Goal: Information Seeking & Learning: Learn about a topic

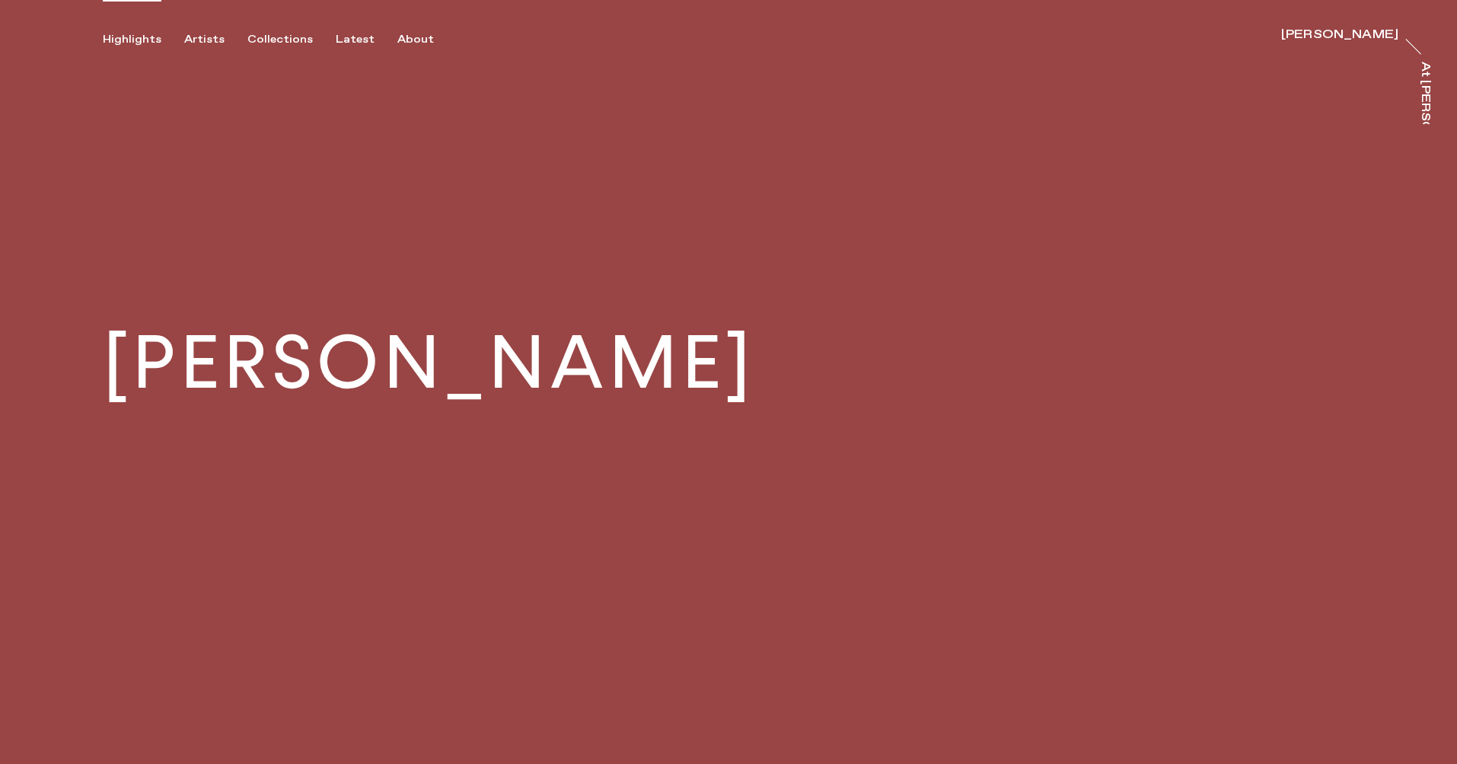
click at [145, 43] on div "Highlights" at bounding box center [132, 40] width 59 height 14
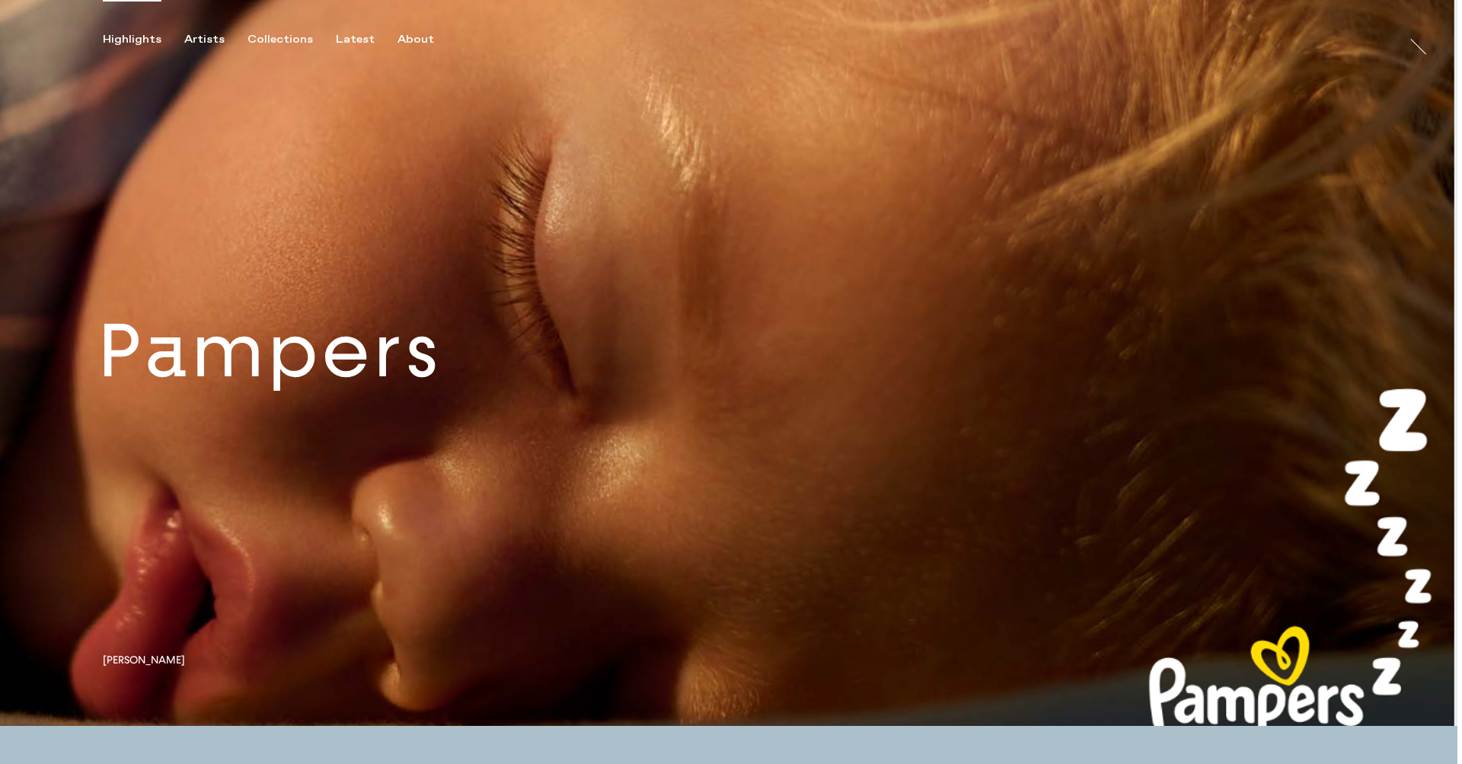
click at [288, 376] on link at bounding box center [728, 363] width 1457 height 726
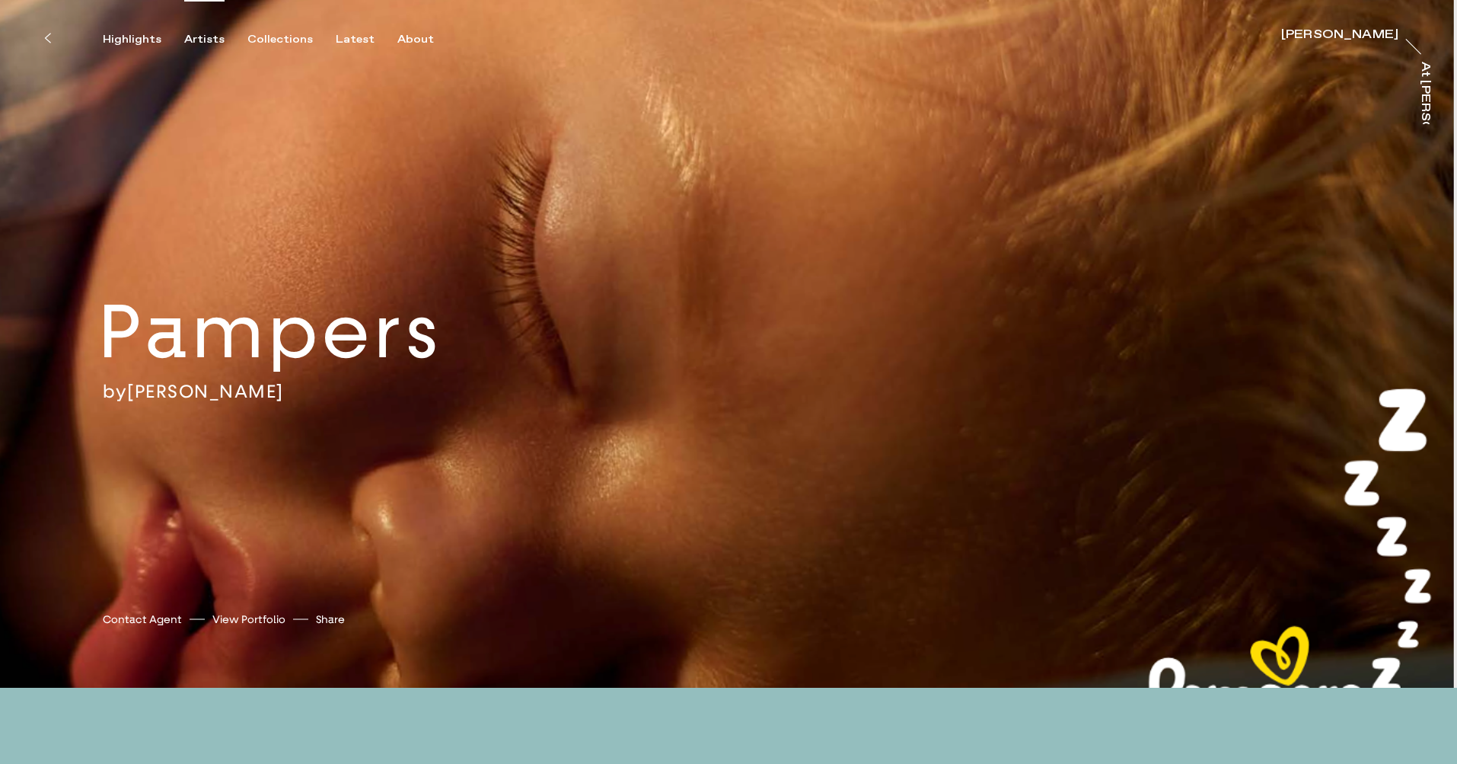
click at [197, 38] on div "Artists" at bounding box center [204, 40] width 40 height 14
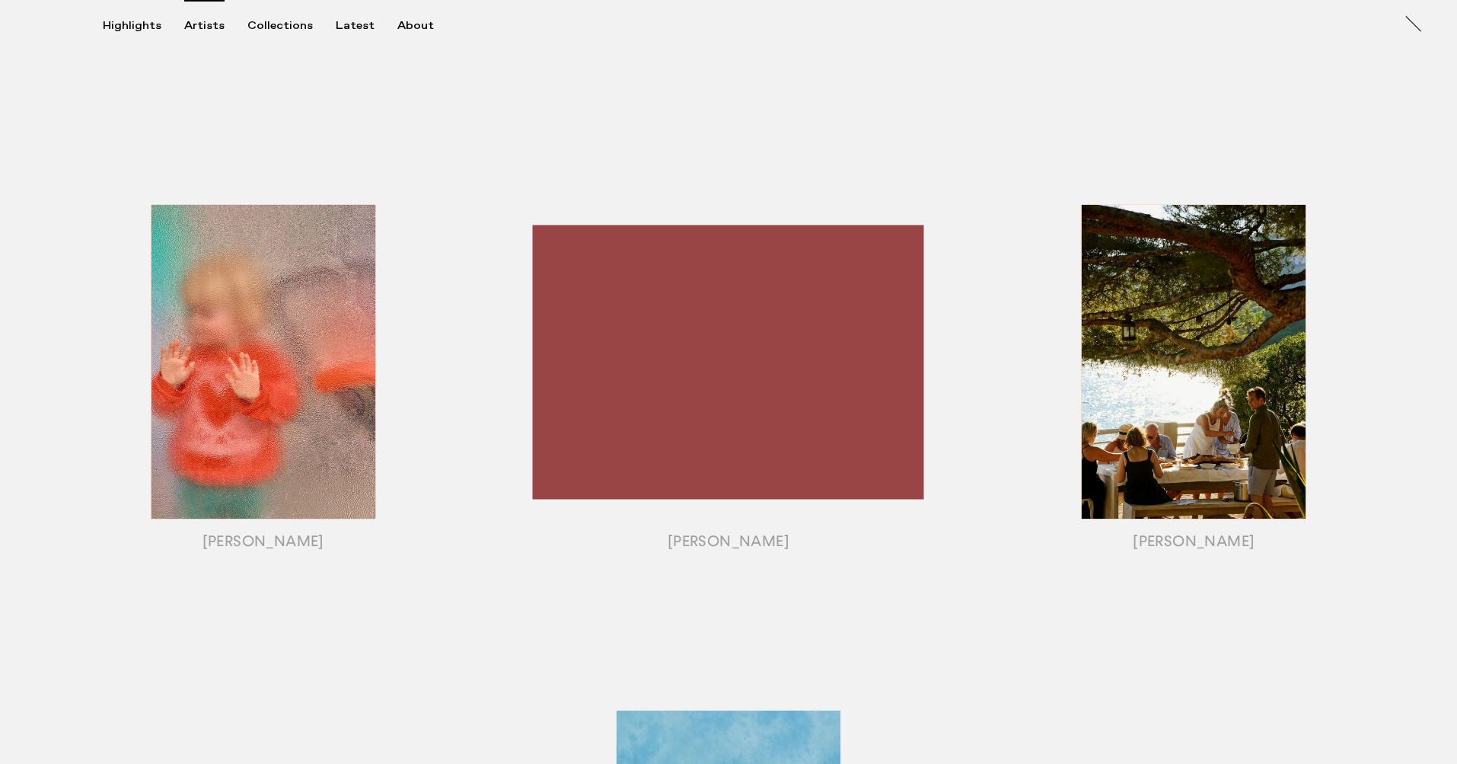
scroll to position [1088, 0]
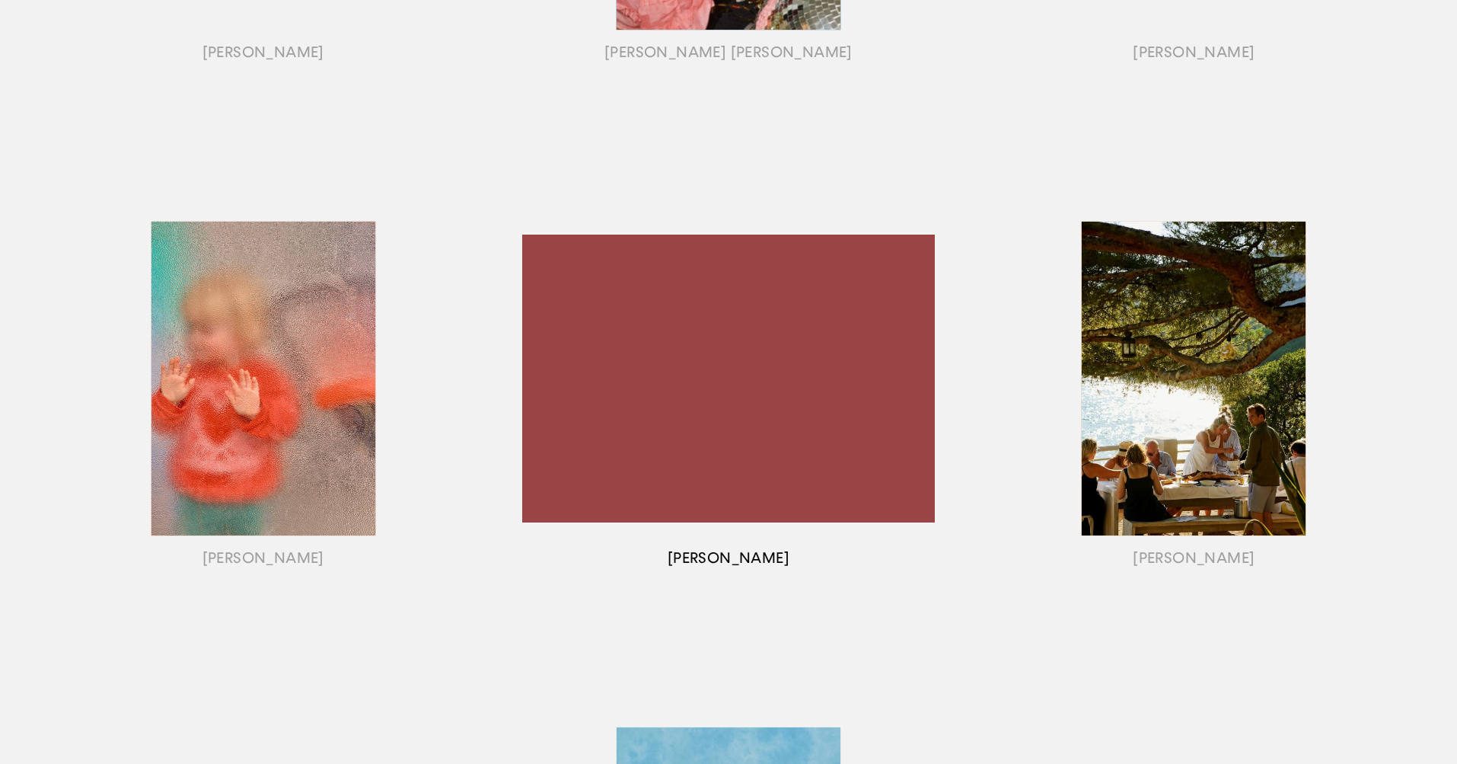
click at [807, 346] on div "button" at bounding box center [728, 397] width 465 height 475
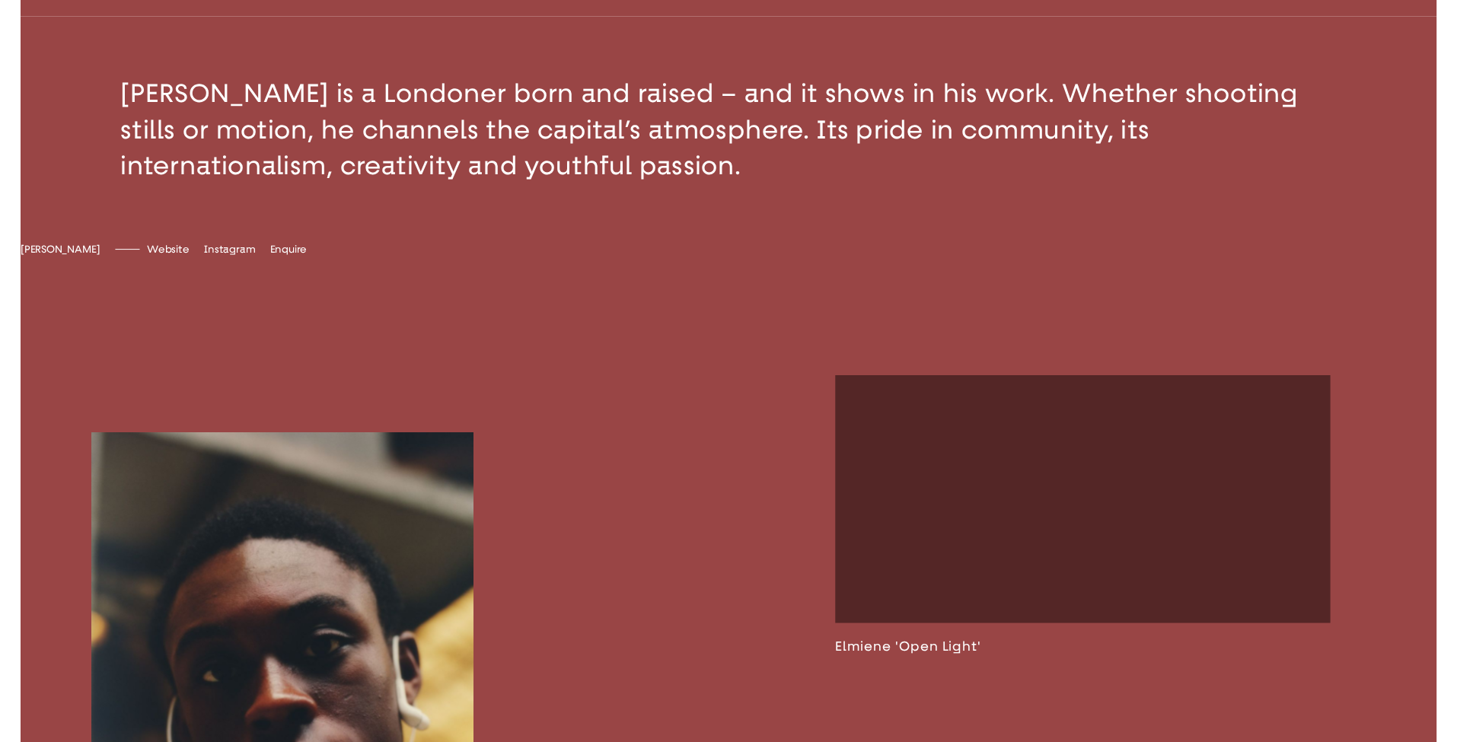
scroll to position [723, 0]
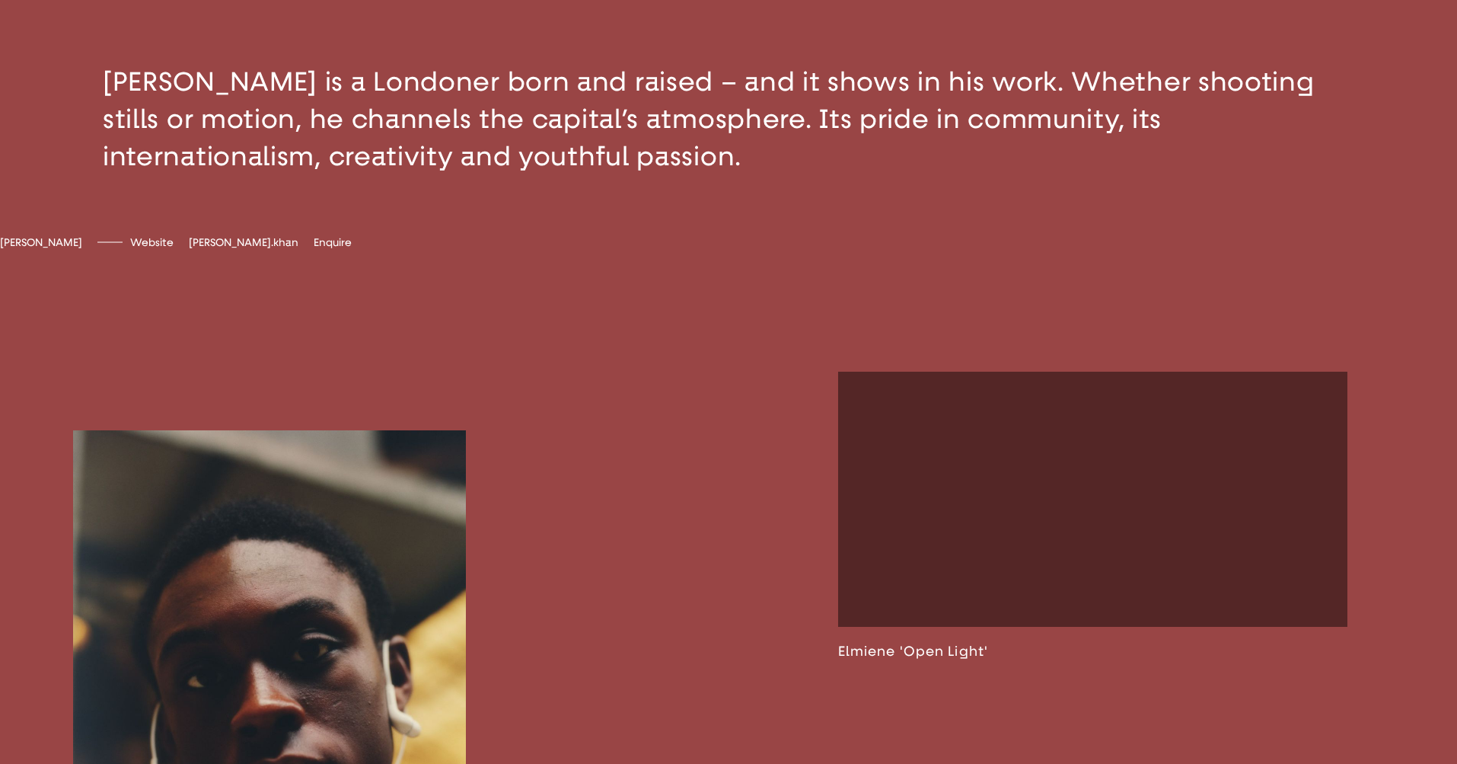
click at [277, 249] on span "[PERSON_NAME].khan" at bounding box center [244, 242] width 110 height 13
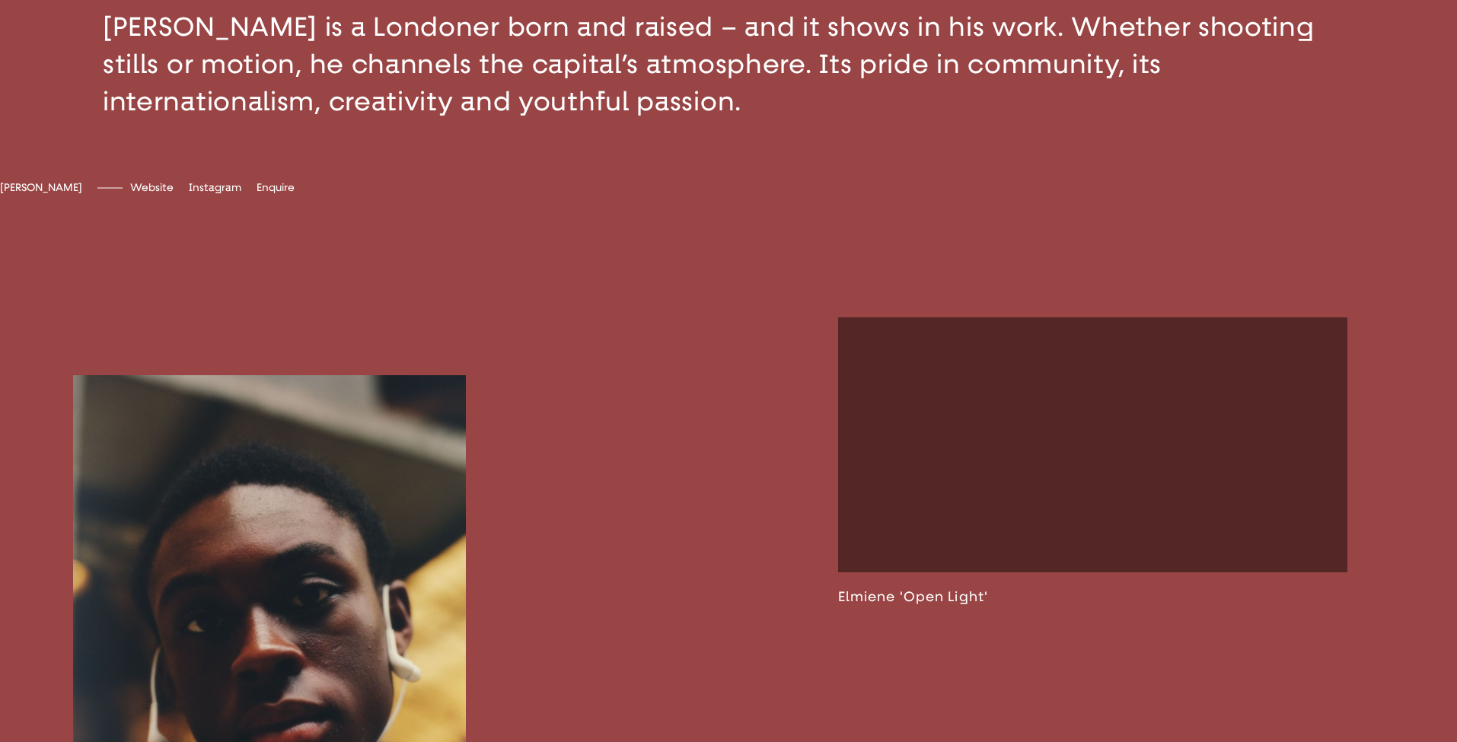
scroll to position [757, 0]
click at [218, 194] on span "[DOMAIN_NAME]" at bounding box center [174, 187] width 88 height 13
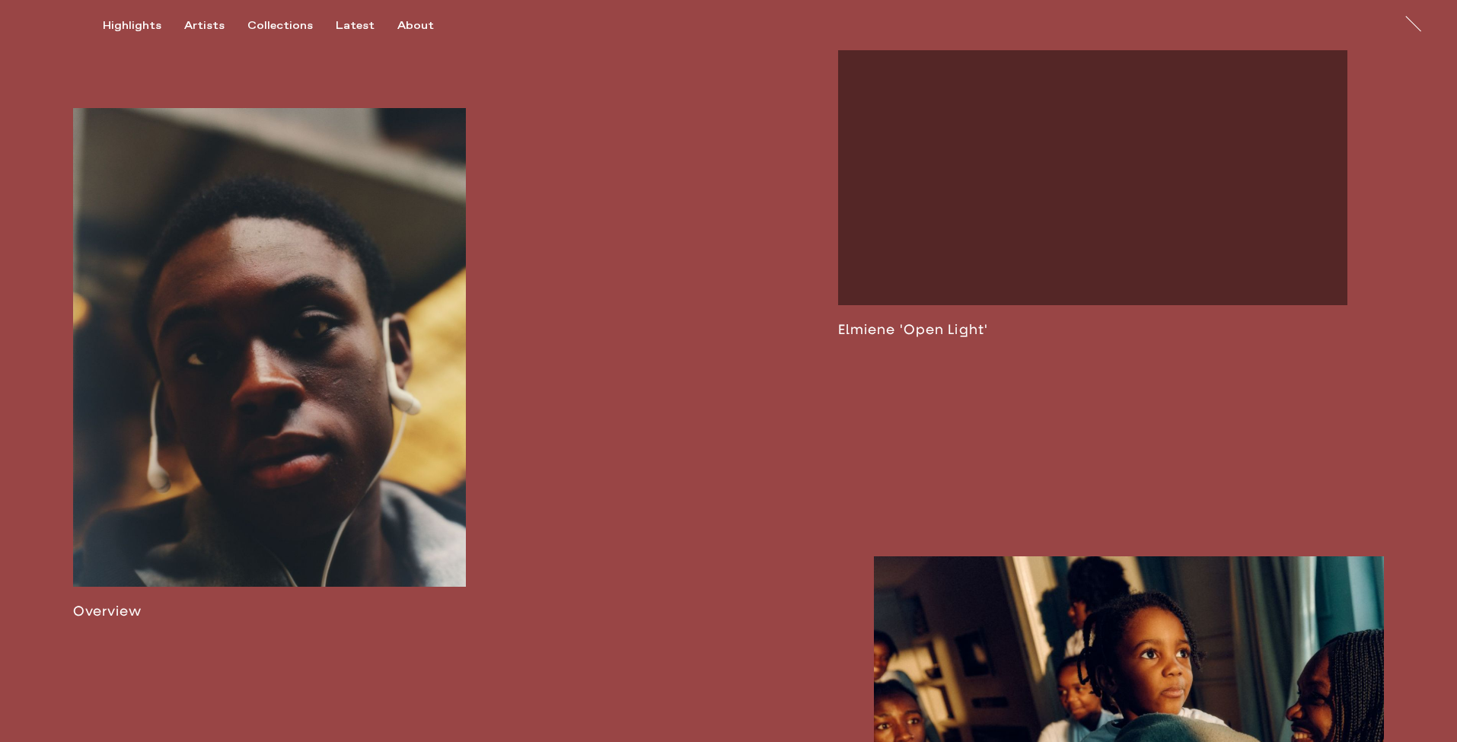
scroll to position [1059, 0]
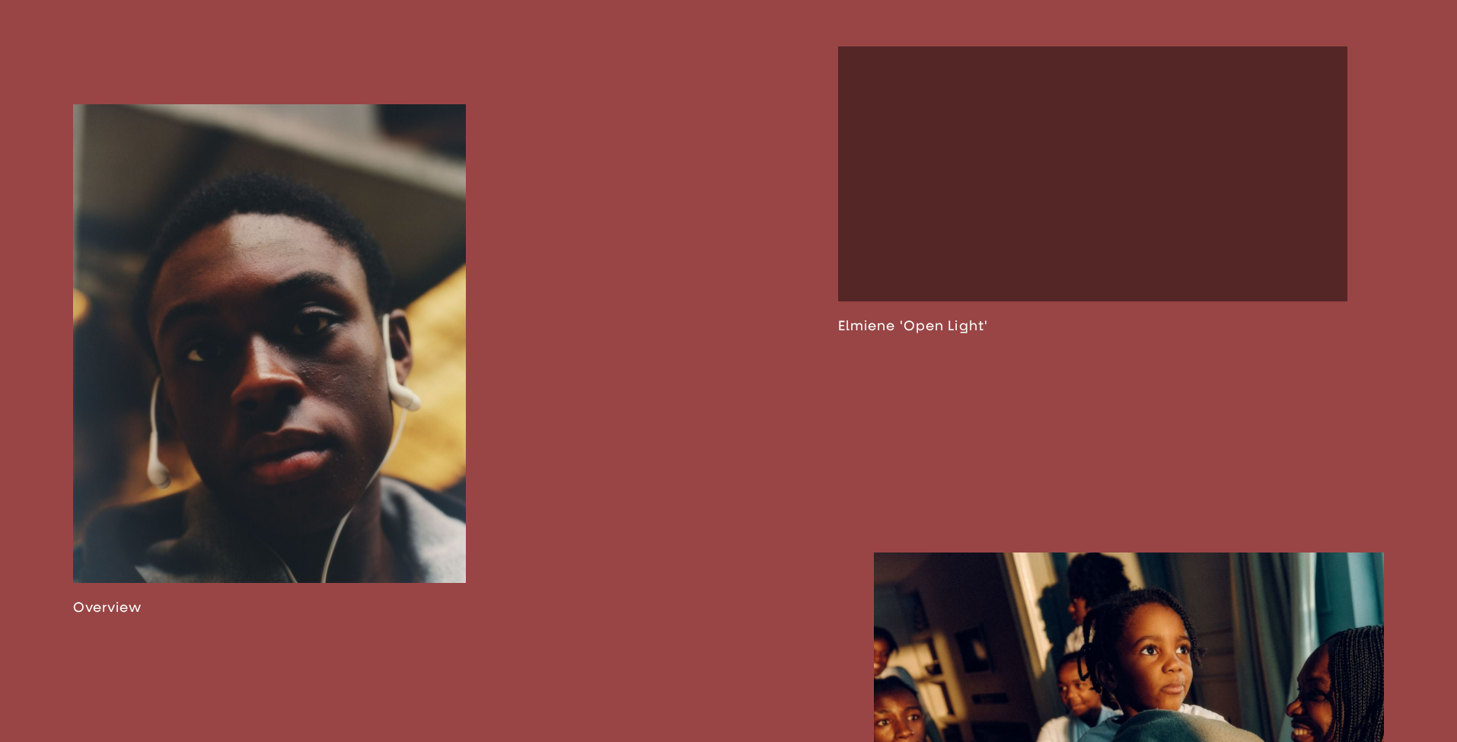
click at [248, 289] on link at bounding box center [270, 360] width 394 height 512
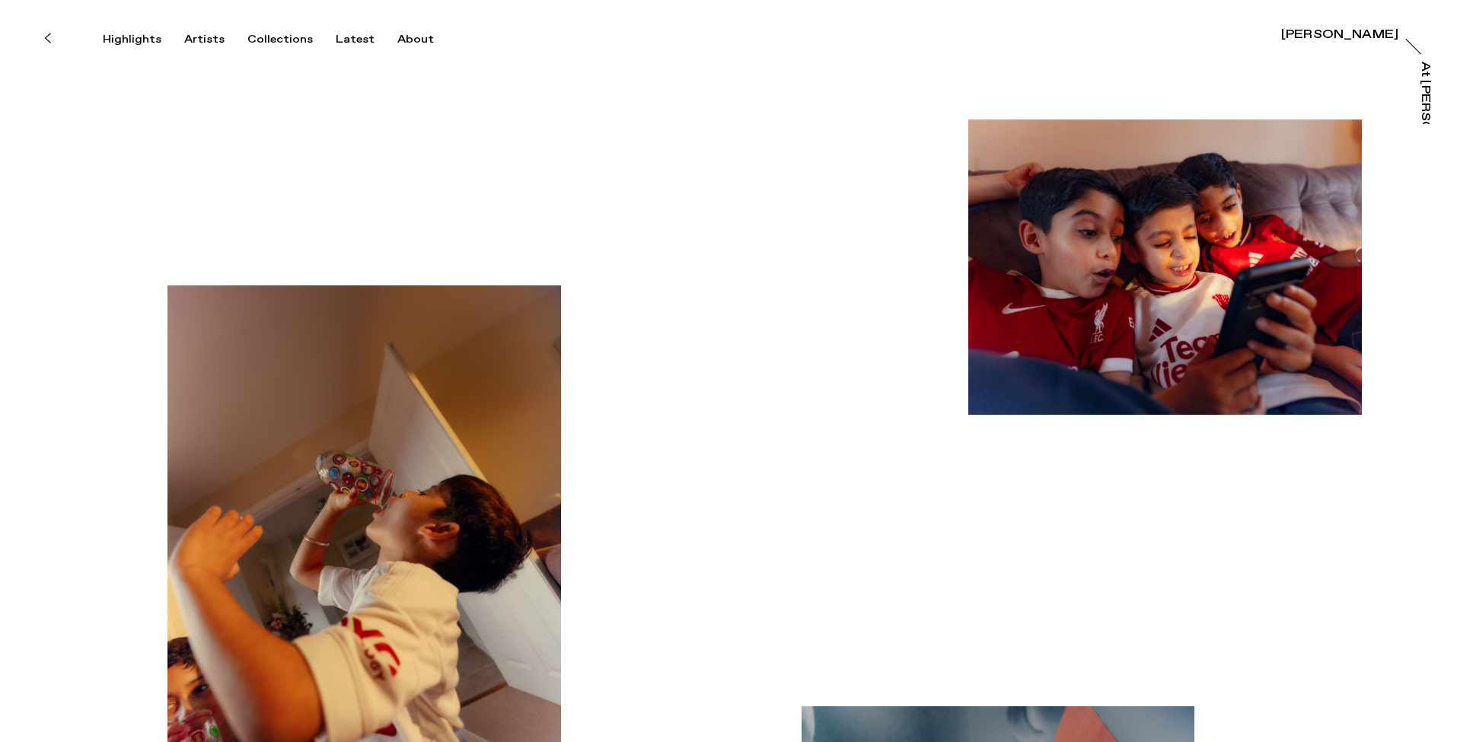
click at [47, 37] on icon at bounding box center [47, 38] width 7 height 12
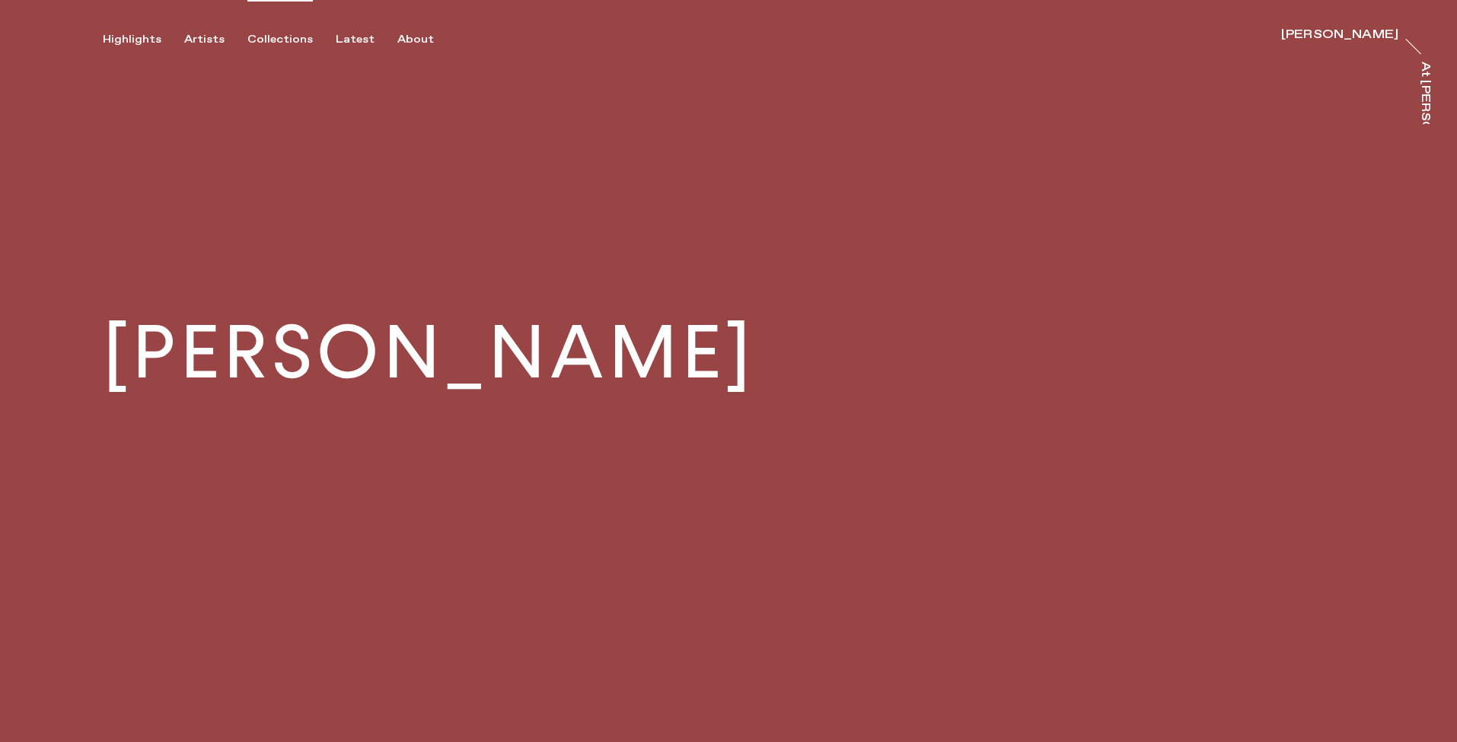
click at [270, 40] on div "Collections" at bounding box center [279, 40] width 65 height 14
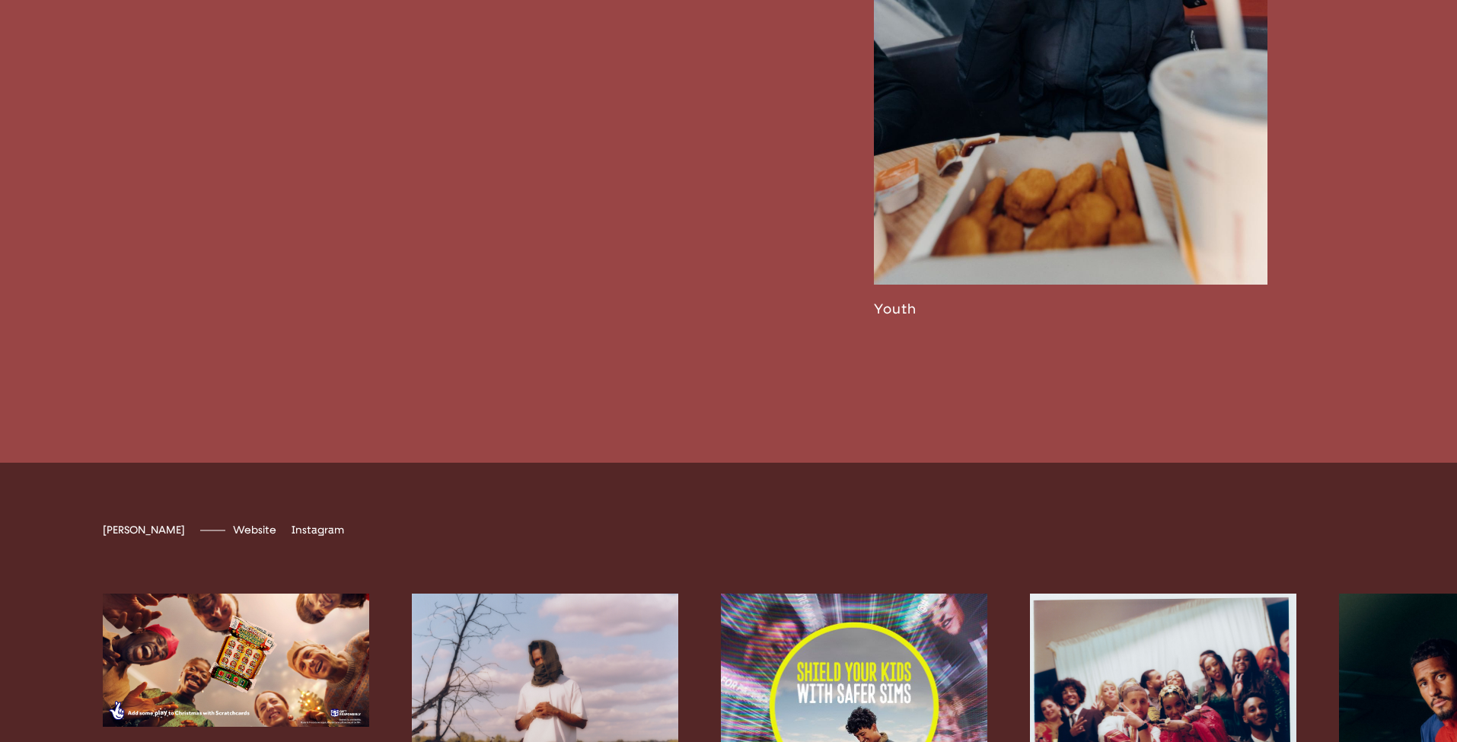
scroll to position [4517, 0]
